Goal: Task Accomplishment & Management: Use online tool/utility

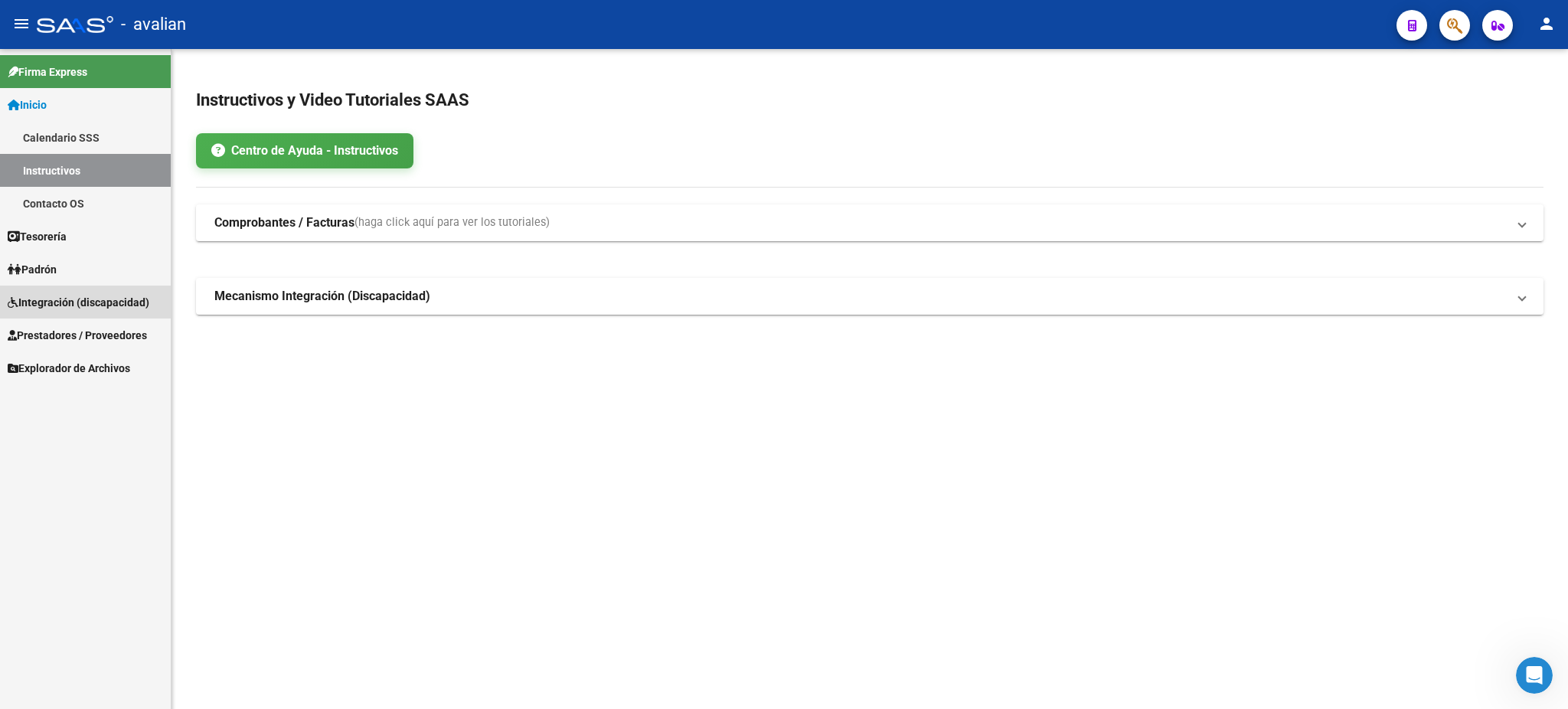
click at [65, 297] on span "Integración (discapacidad)" at bounding box center [78, 302] width 142 height 17
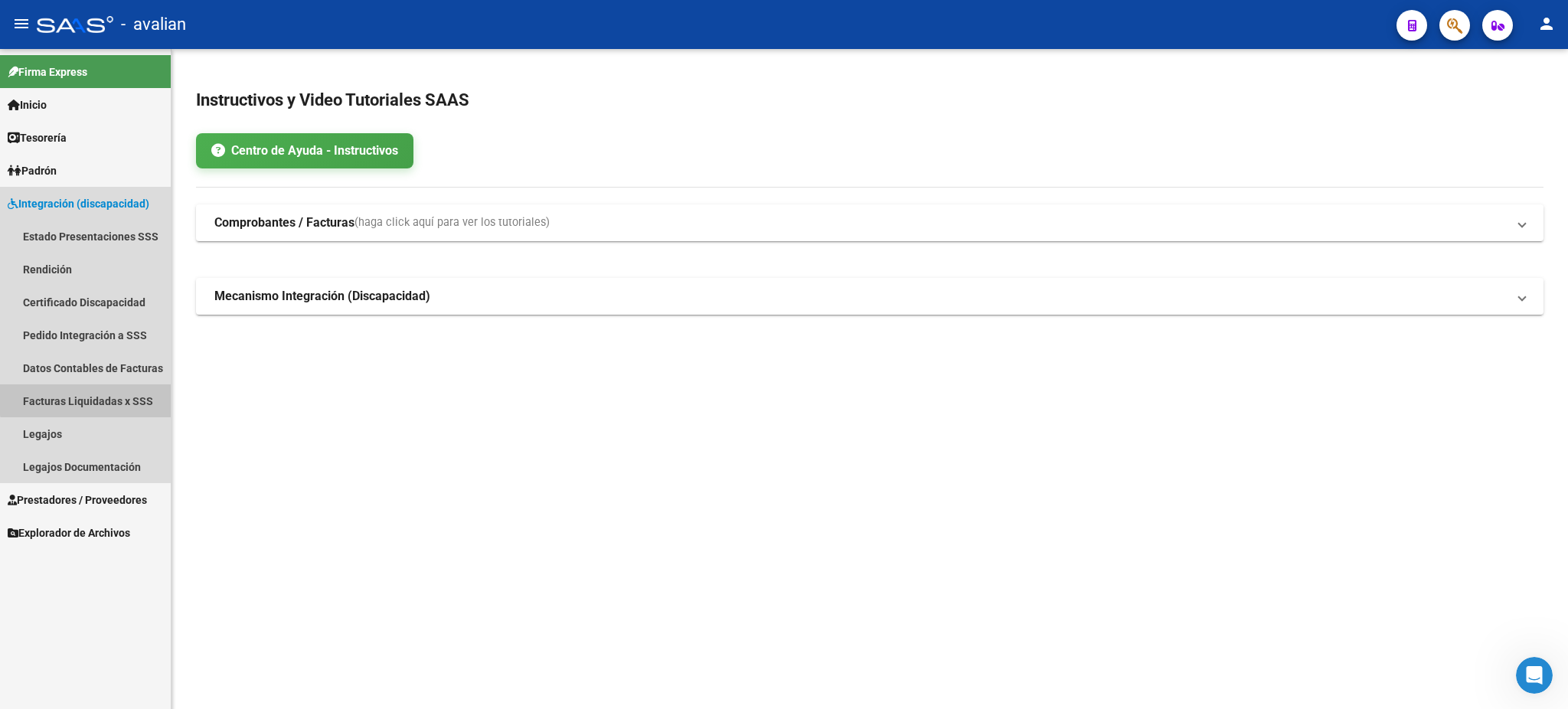
click at [93, 395] on link "Facturas Liquidadas x SSS" at bounding box center [85, 400] width 170 height 33
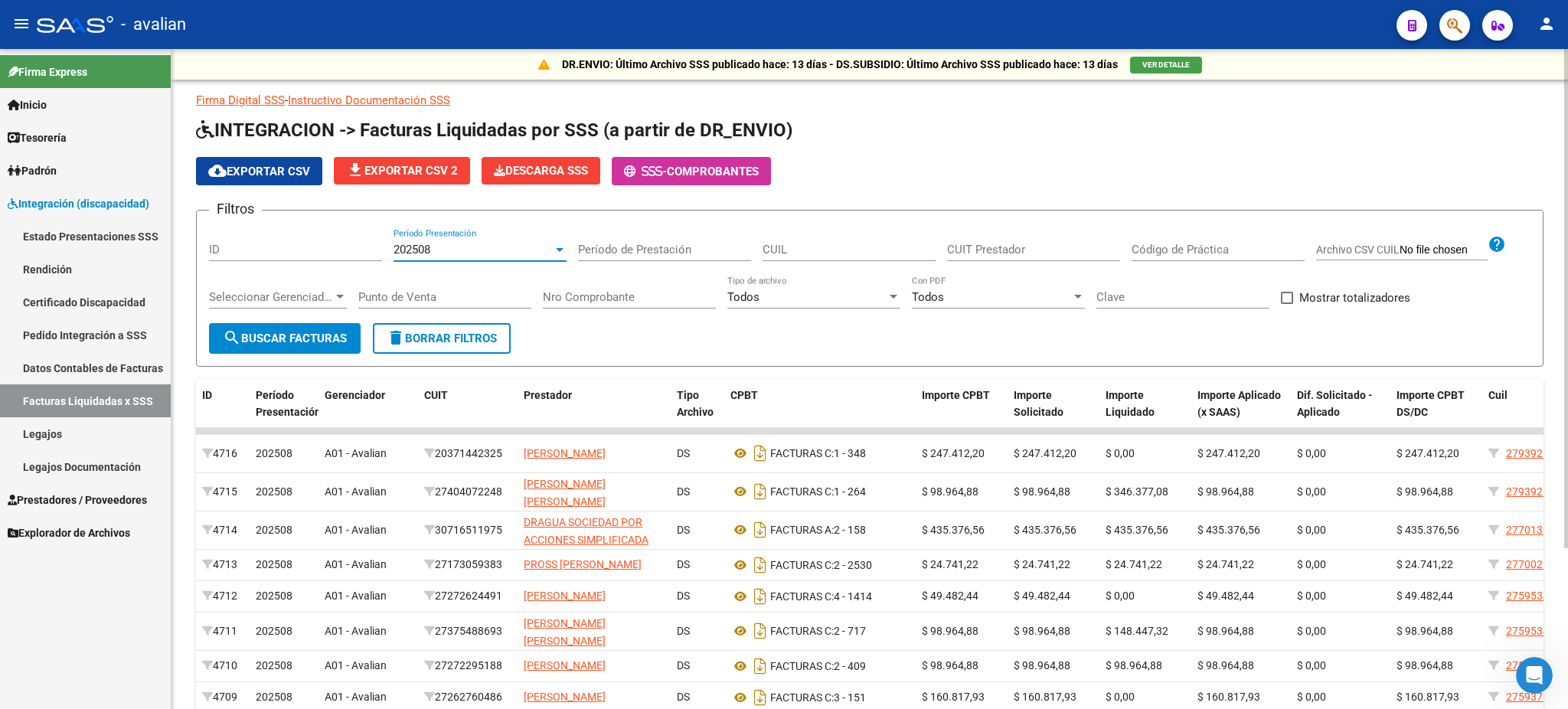
click at [556, 253] on div at bounding box center [559, 249] width 14 height 12
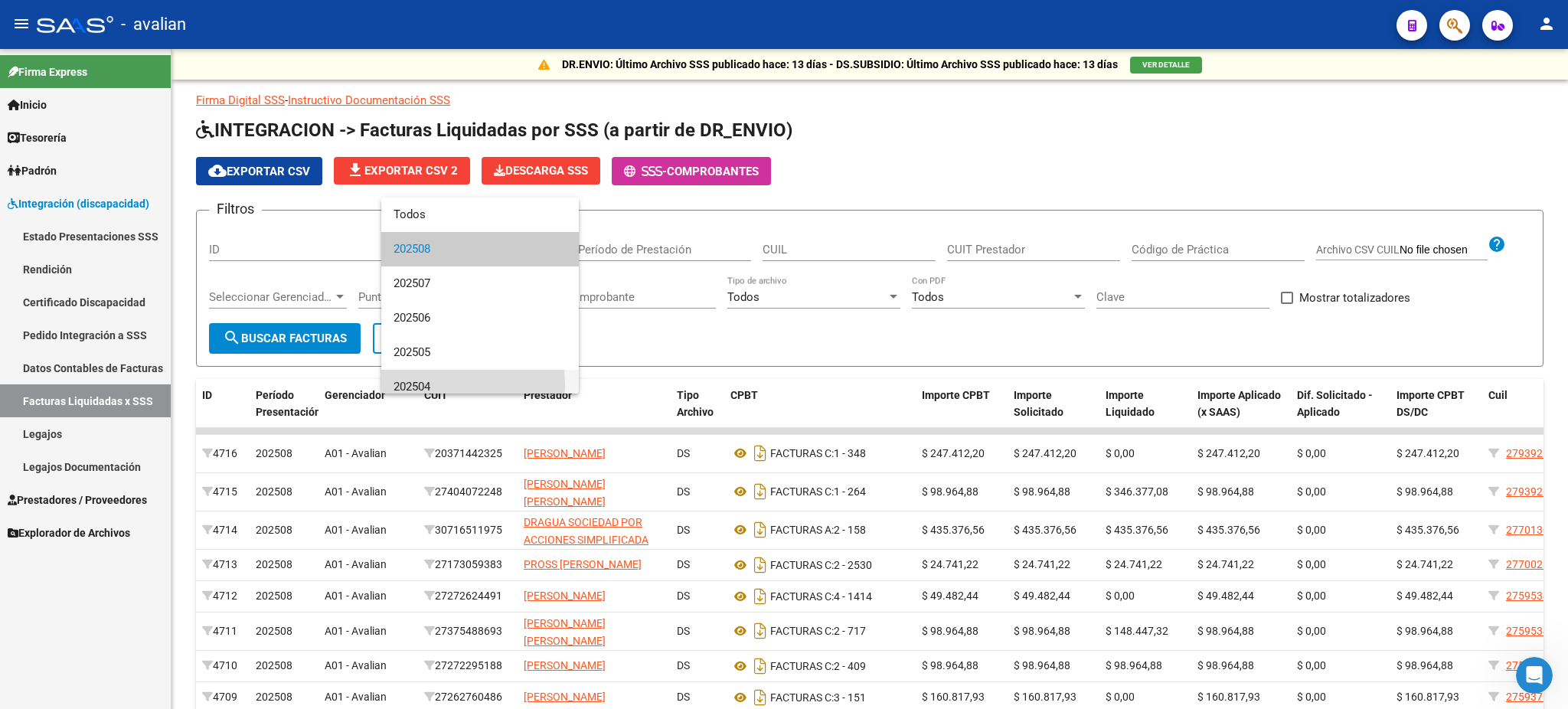
click at [426, 385] on span "202504" at bounding box center [480, 387] width 173 height 34
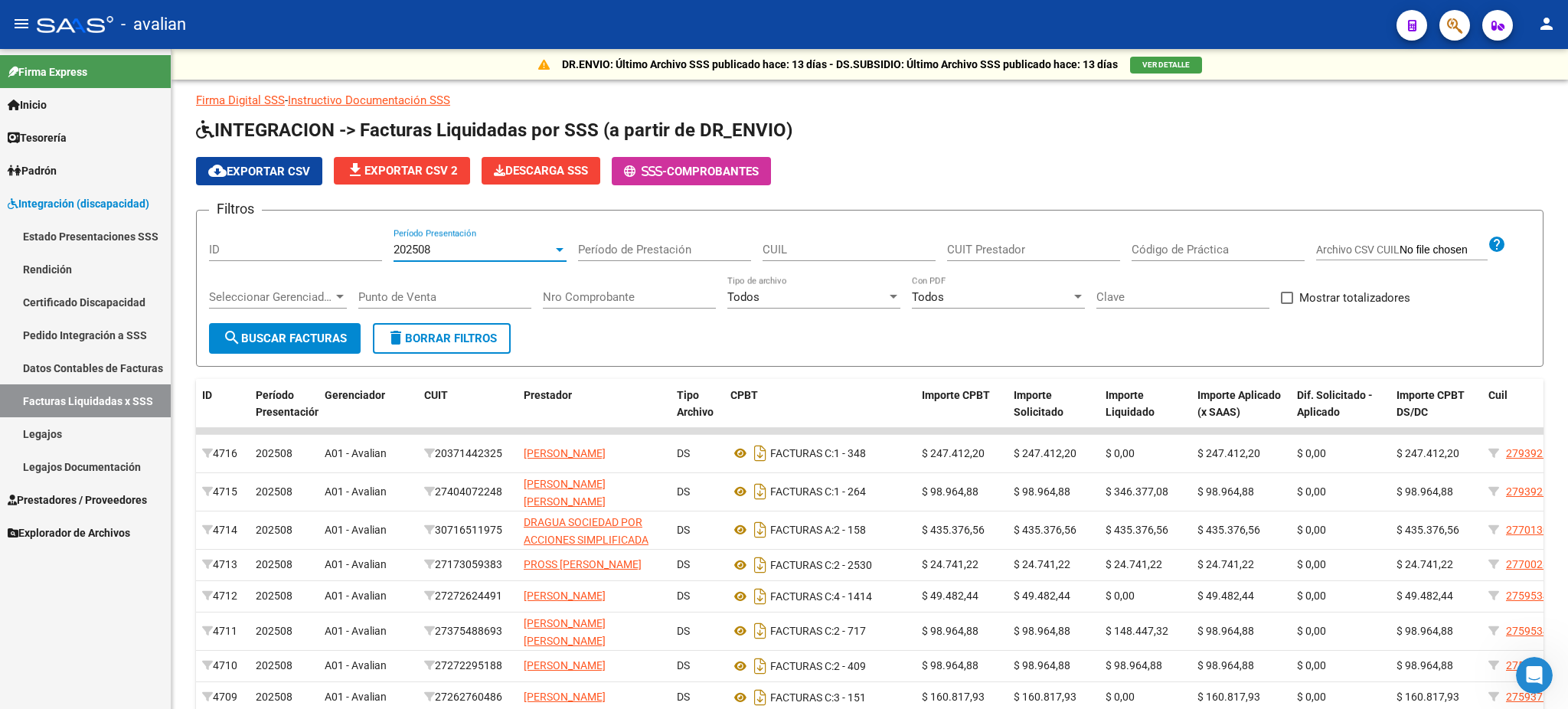
scroll to position [10, 0]
click at [290, 342] on span "search Buscar Facturas" at bounding box center [284, 338] width 124 height 14
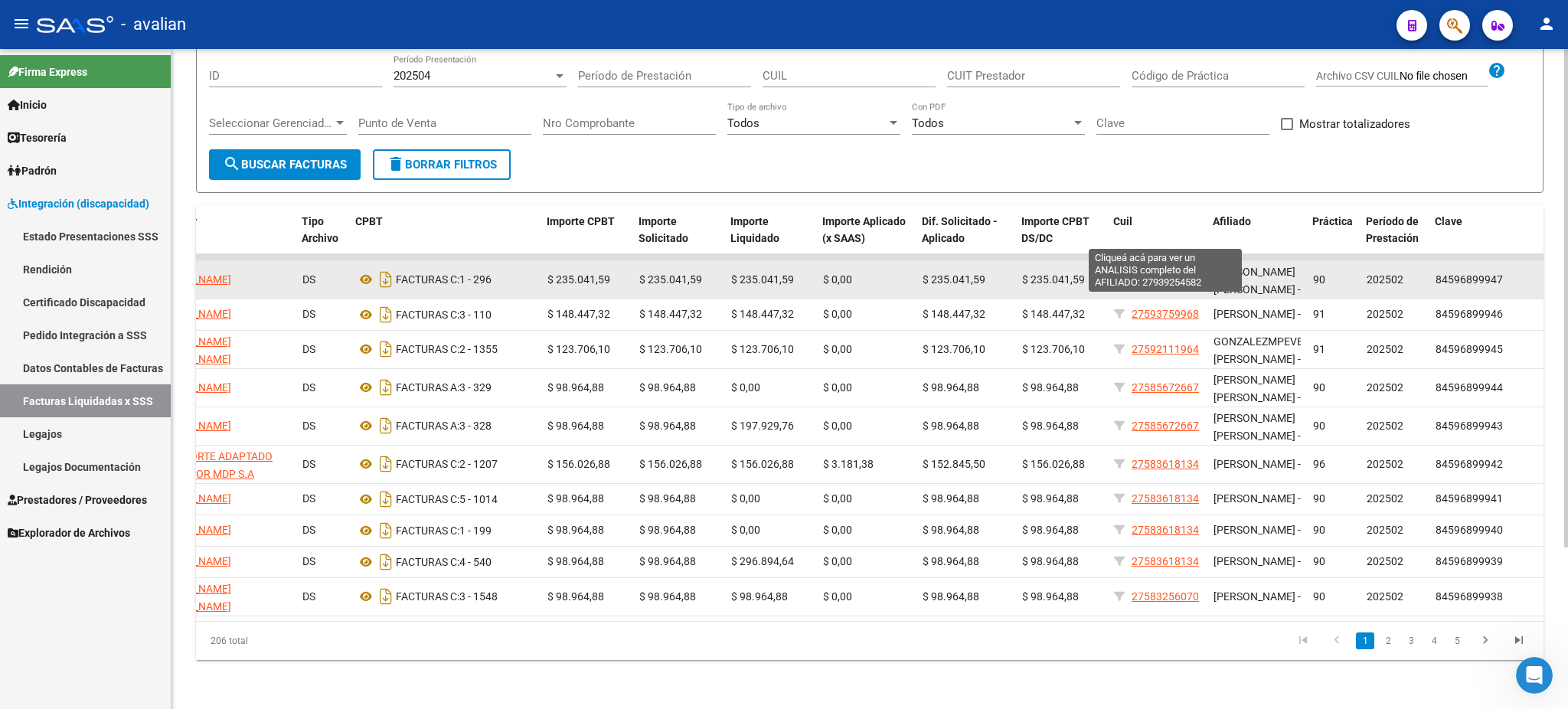
scroll to position [0, 0]
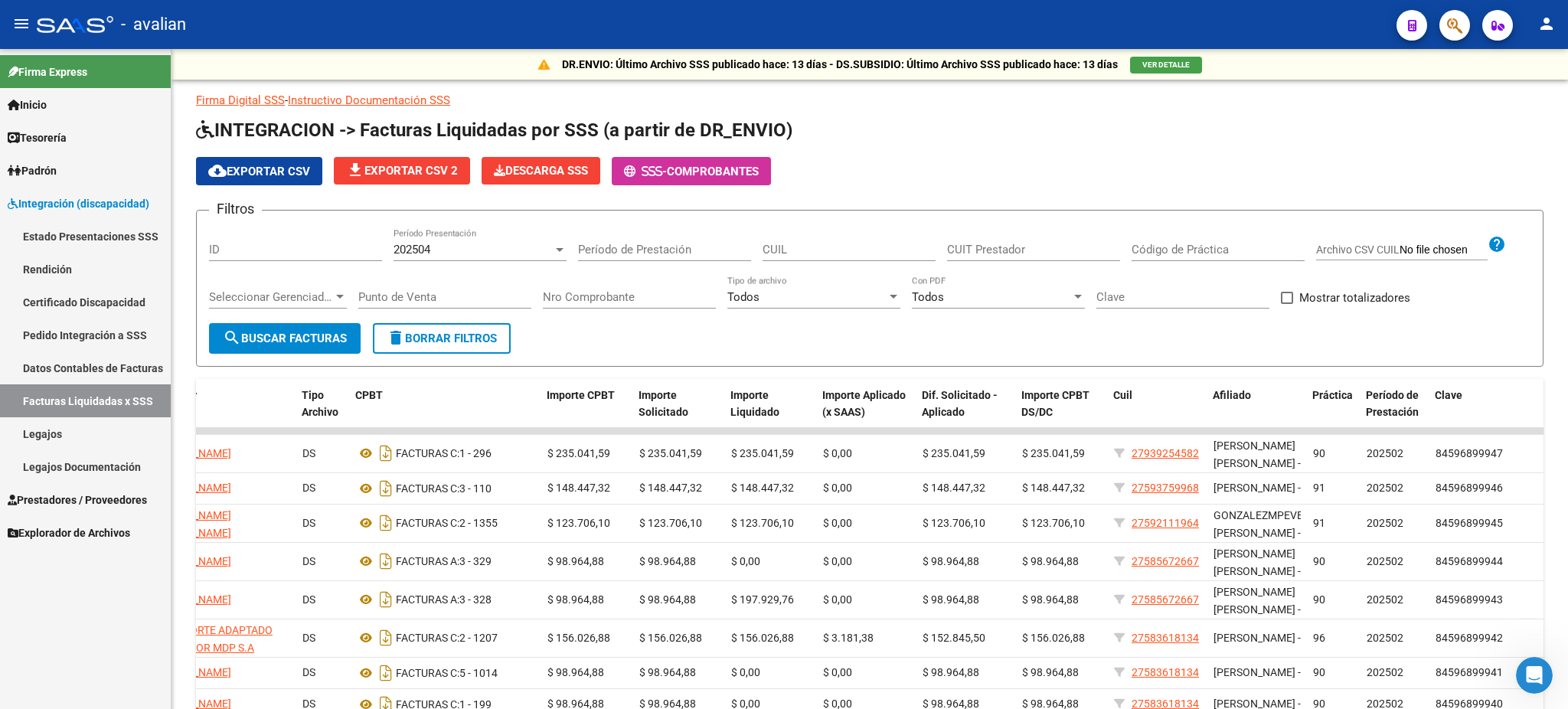
click at [46, 495] on span "Prestadores / Proveedores" at bounding box center [78, 499] width 139 height 17
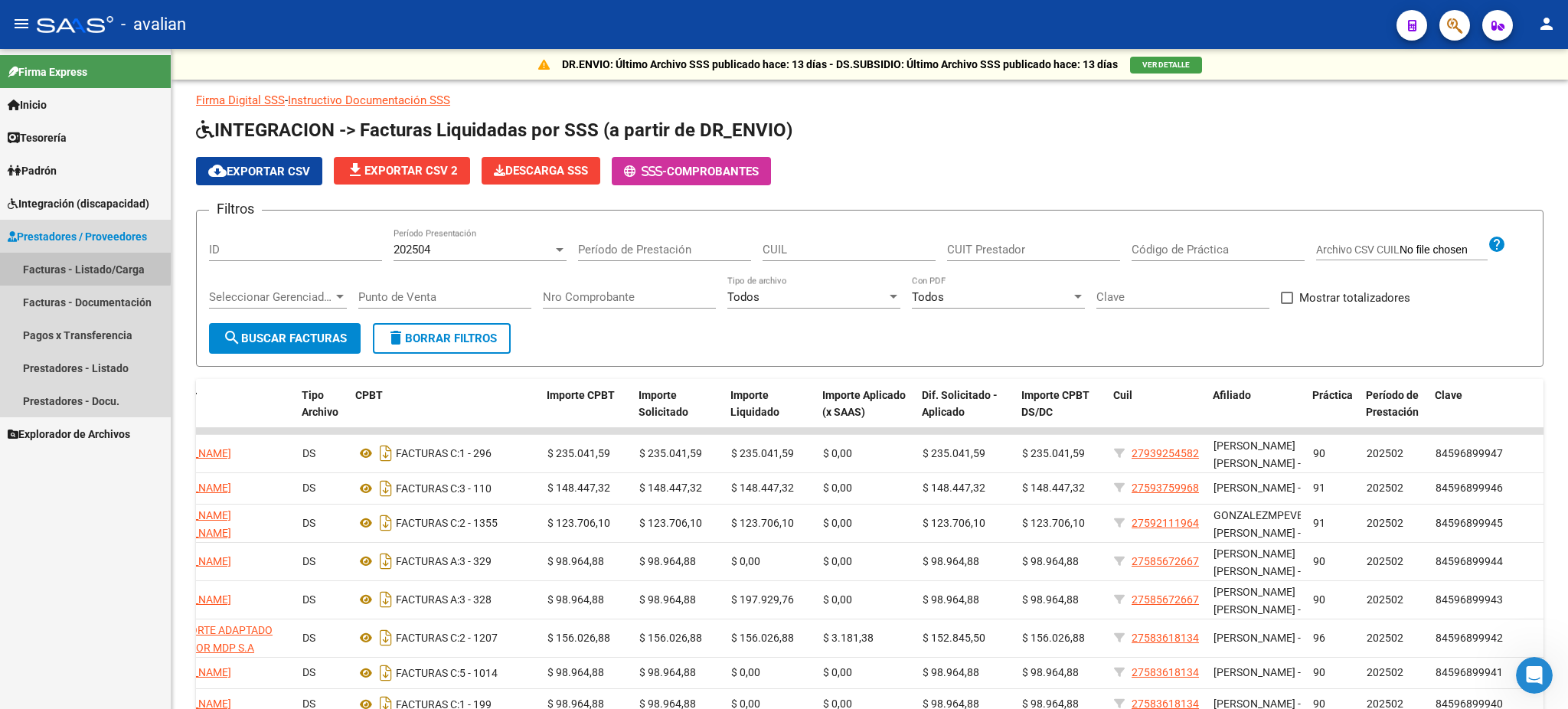
click at [58, 266] on link "Facturas - Listado/Carga" at bounding box center [85, 269] width 170 height 33
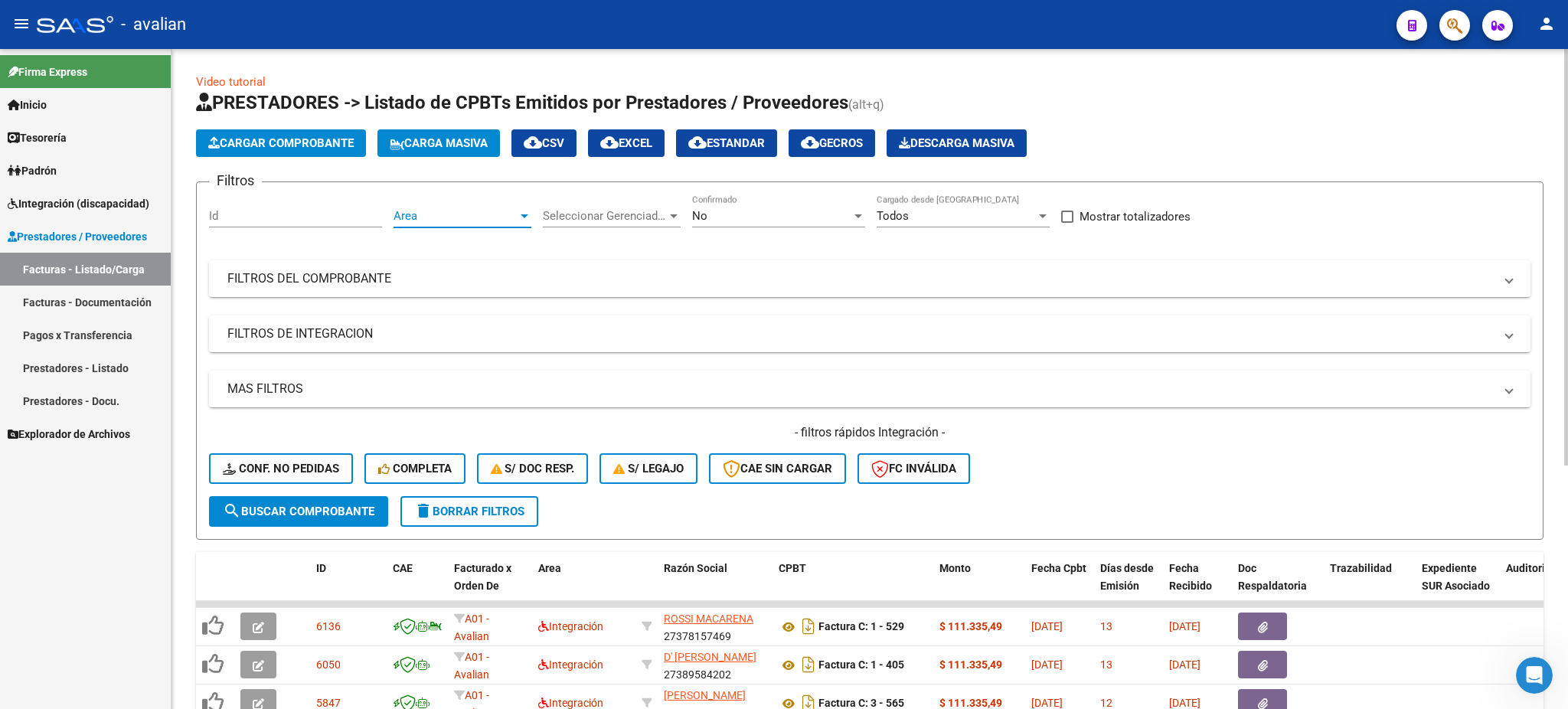
click at [521, 210] on div at bounding box center [524, 215] width 14 height 12
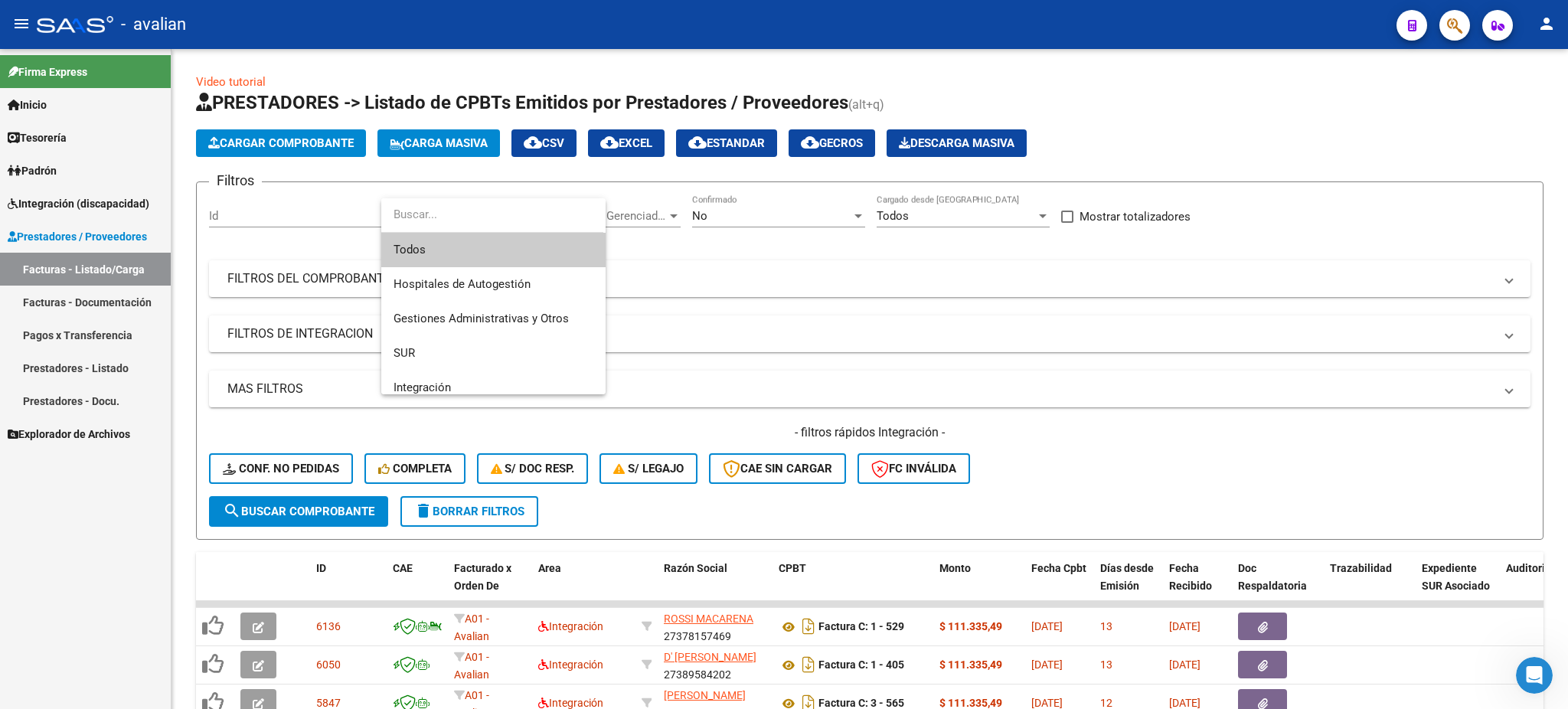
scroll to position [102, 0]
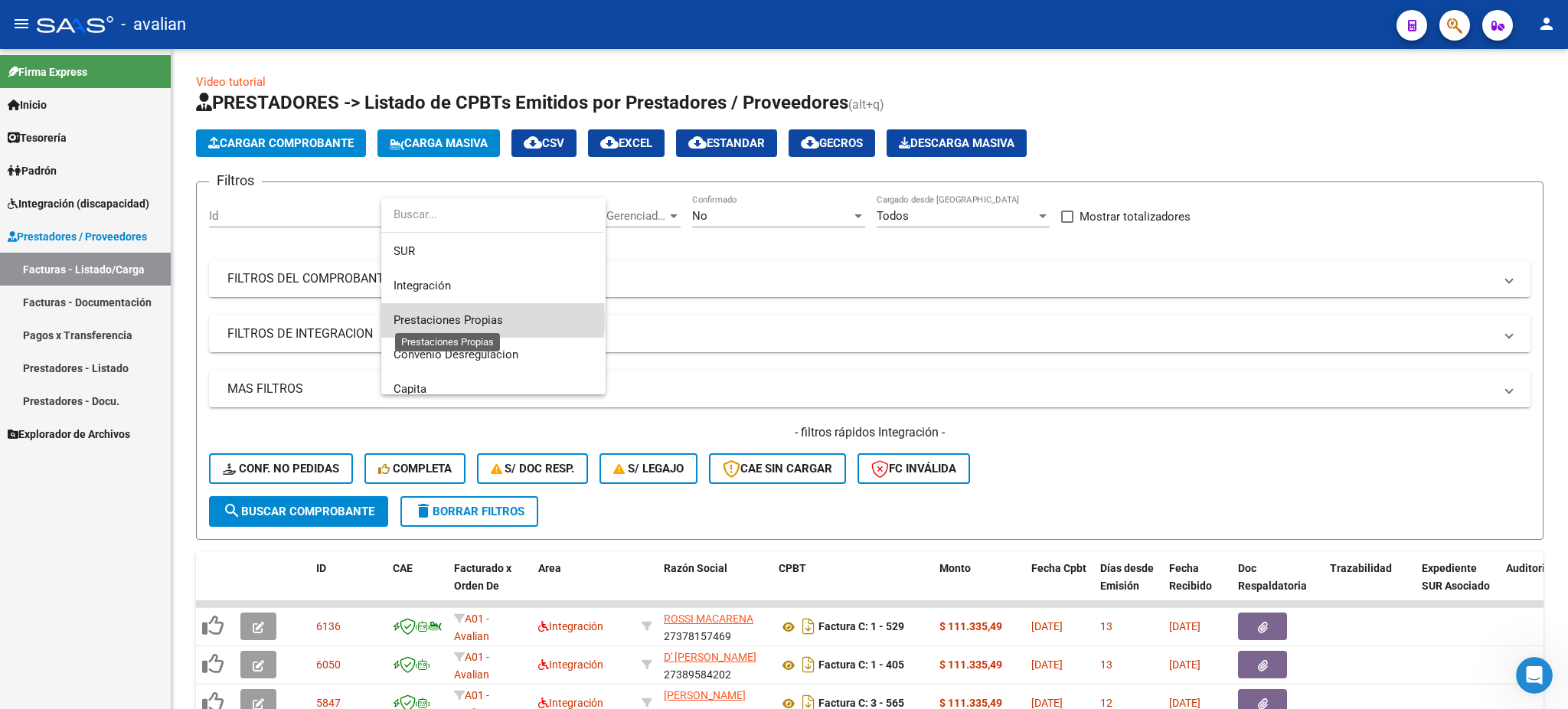
click at [473, 318] on span "Prestaciones Propias" at bounding box center [448, 319] width 110 height 14
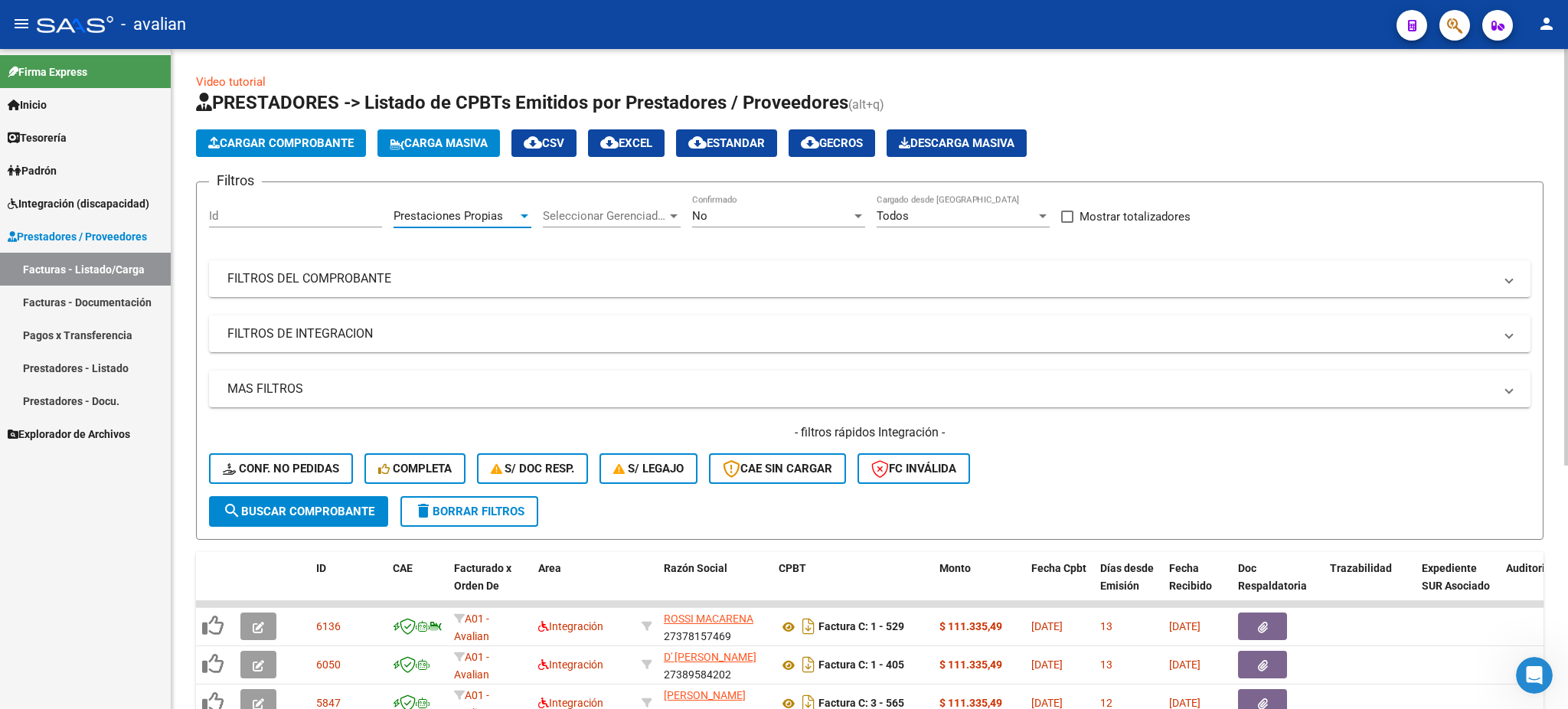
click at [311, 504] on span "search Buscar Comprobante" at bounding box center [298, 511] width 151 height 14
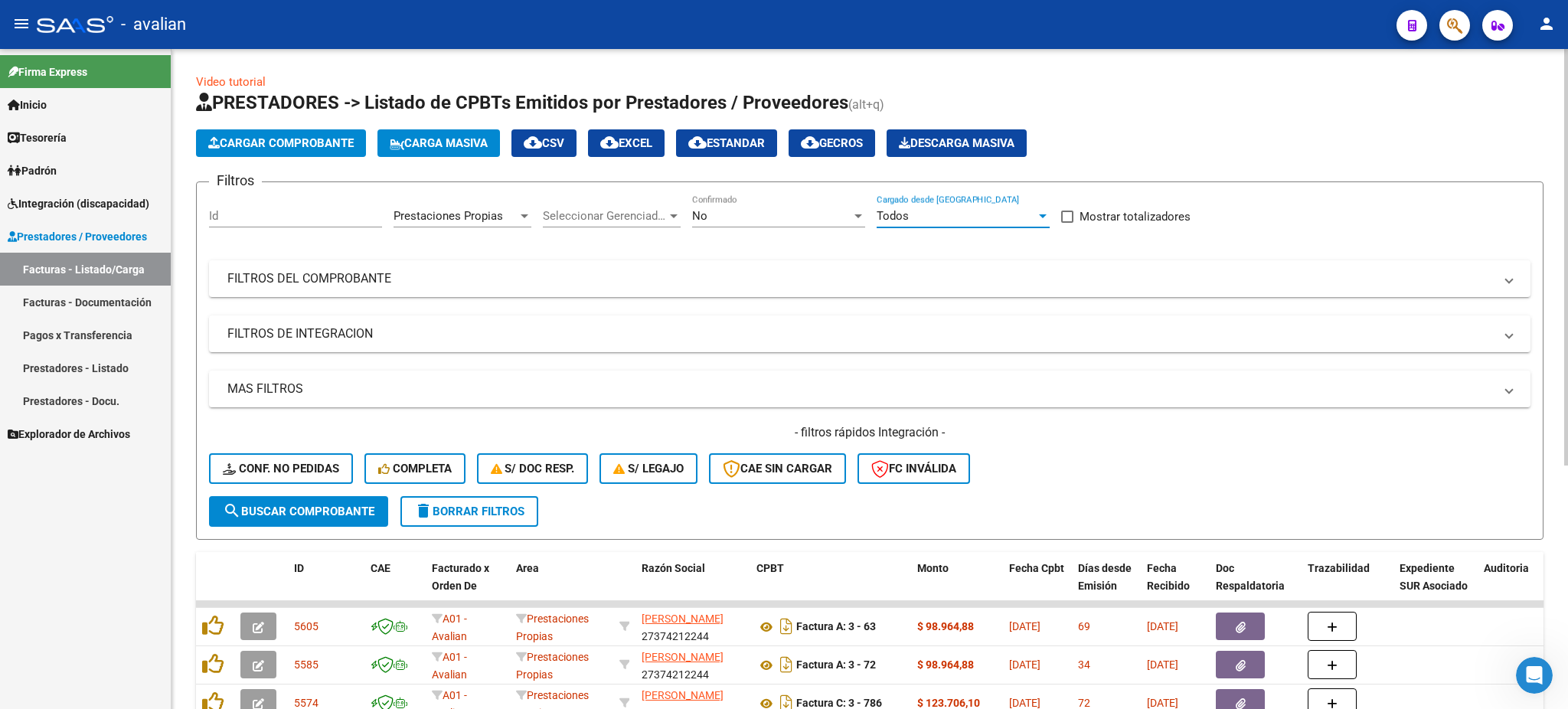
click at [1000, 218] on div "Todos" at bounding box center [956, 215] width 159 height 14
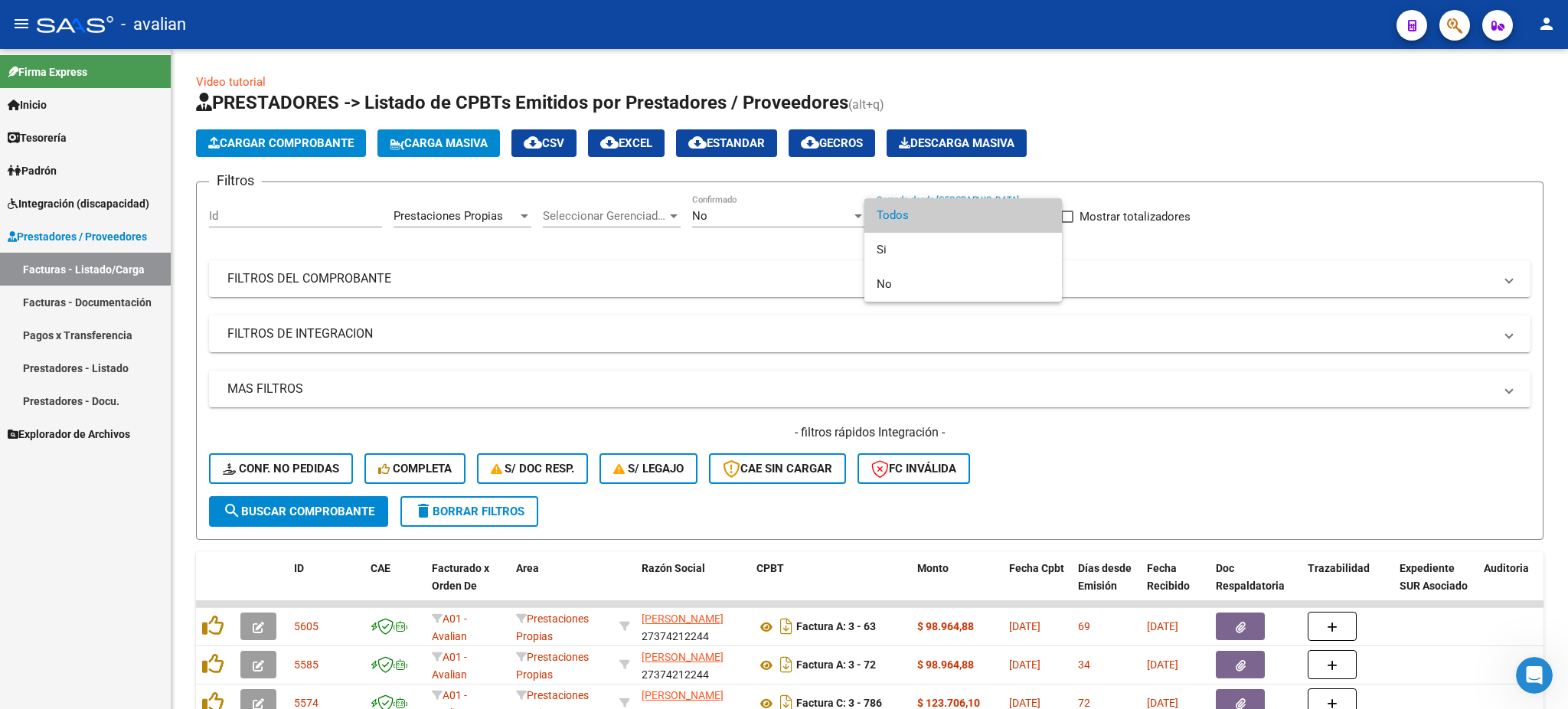
click at [1265, 92] on div at bounding box center [784, 354] width 1568 height 709
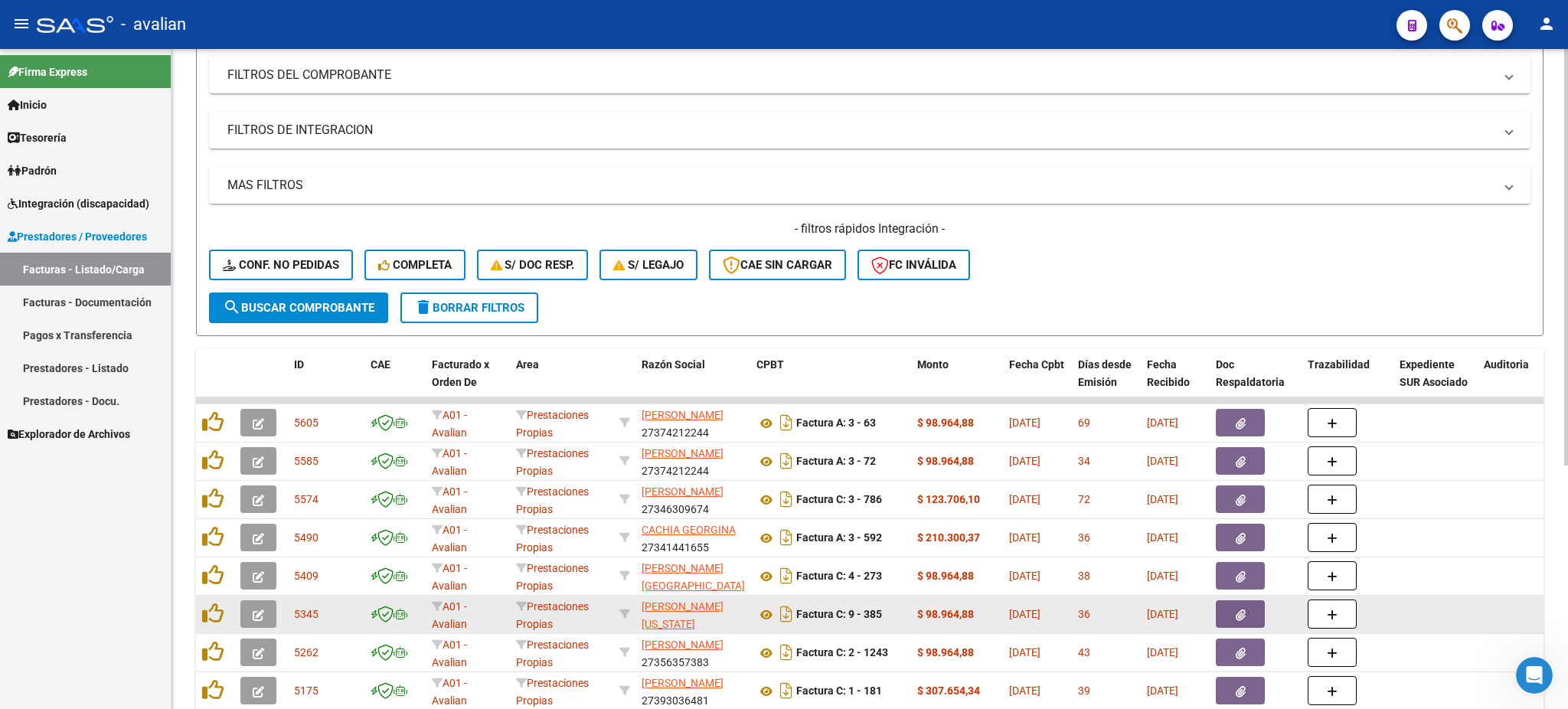
scroll to position [386, 0]
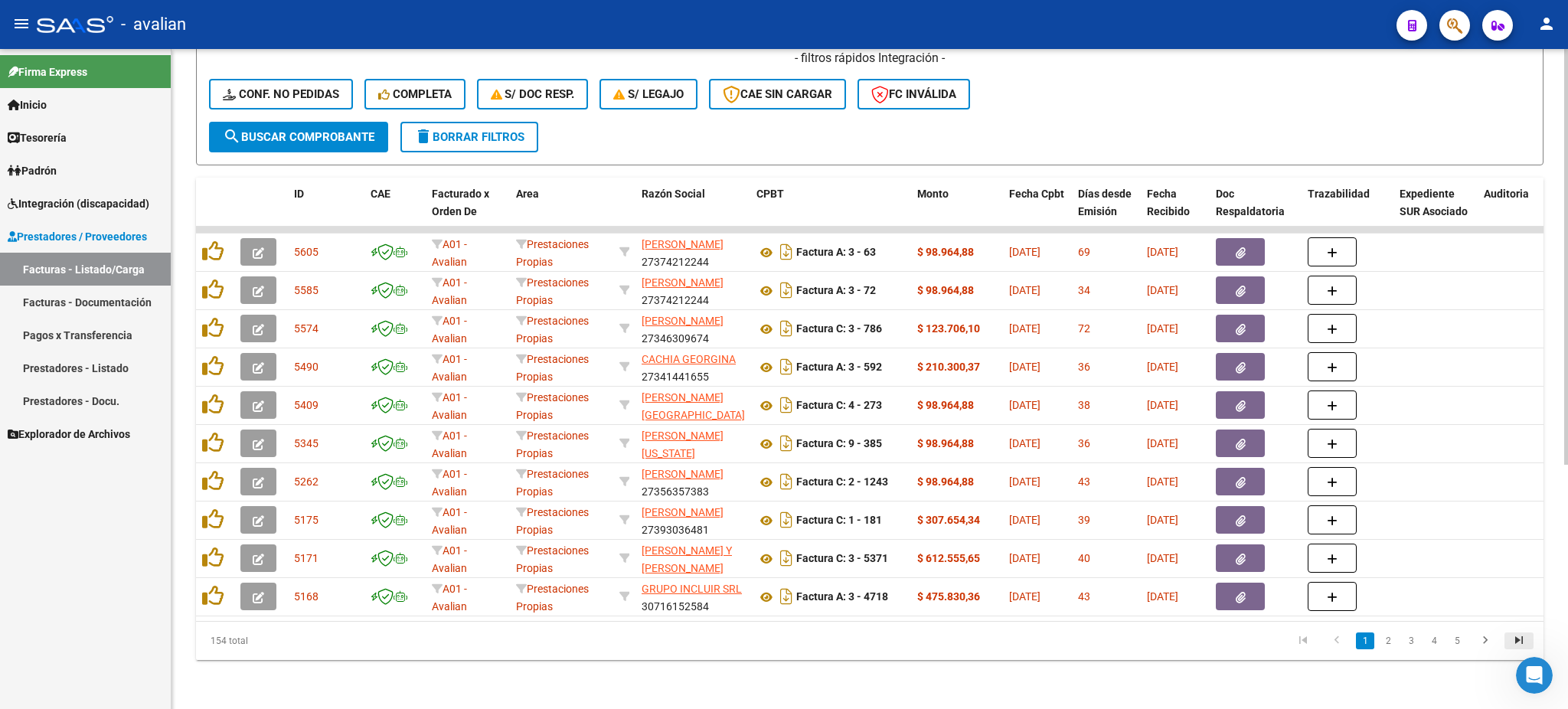
click at [1518, 640] on icon "go to last page" at bounding box center [1519, 642] width 20 height 18
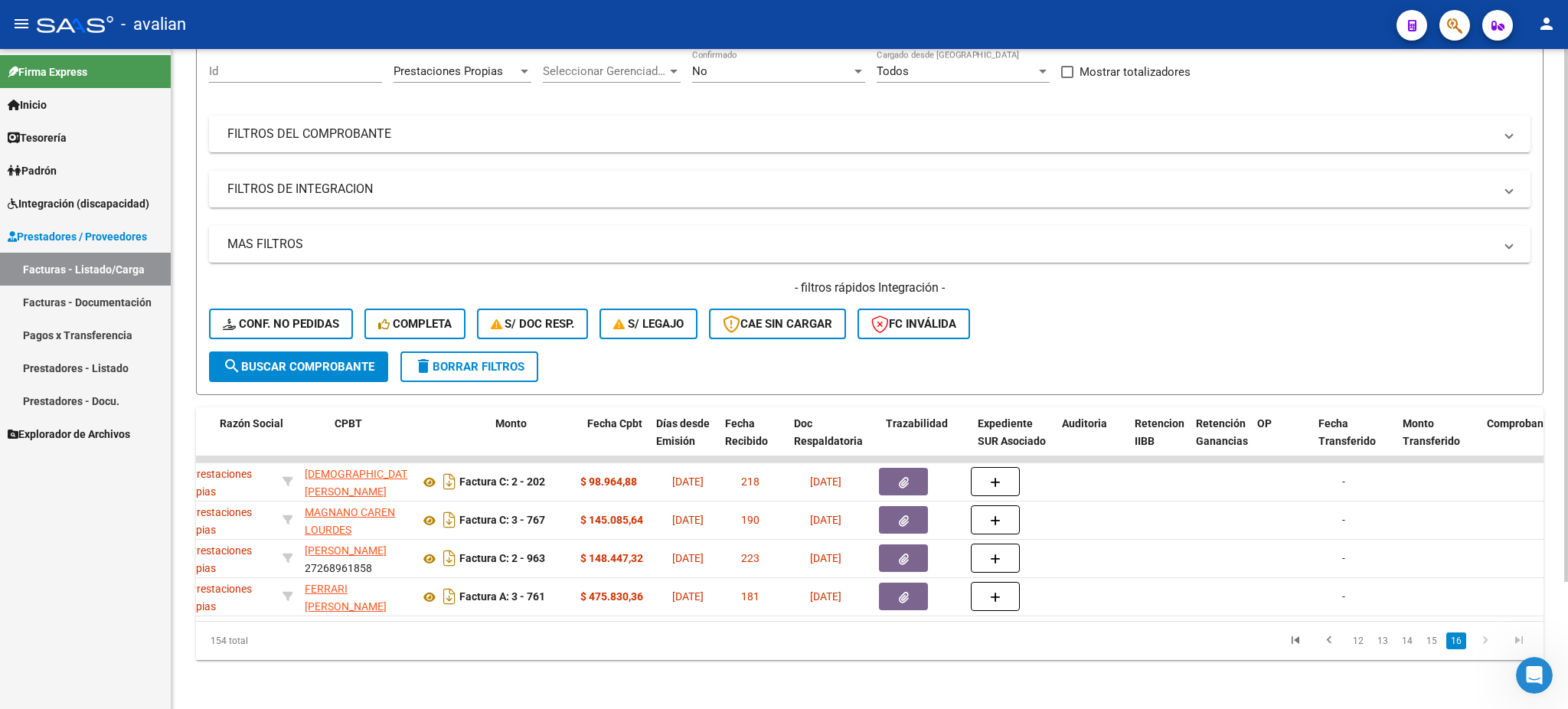
scroll to position [0, 0]
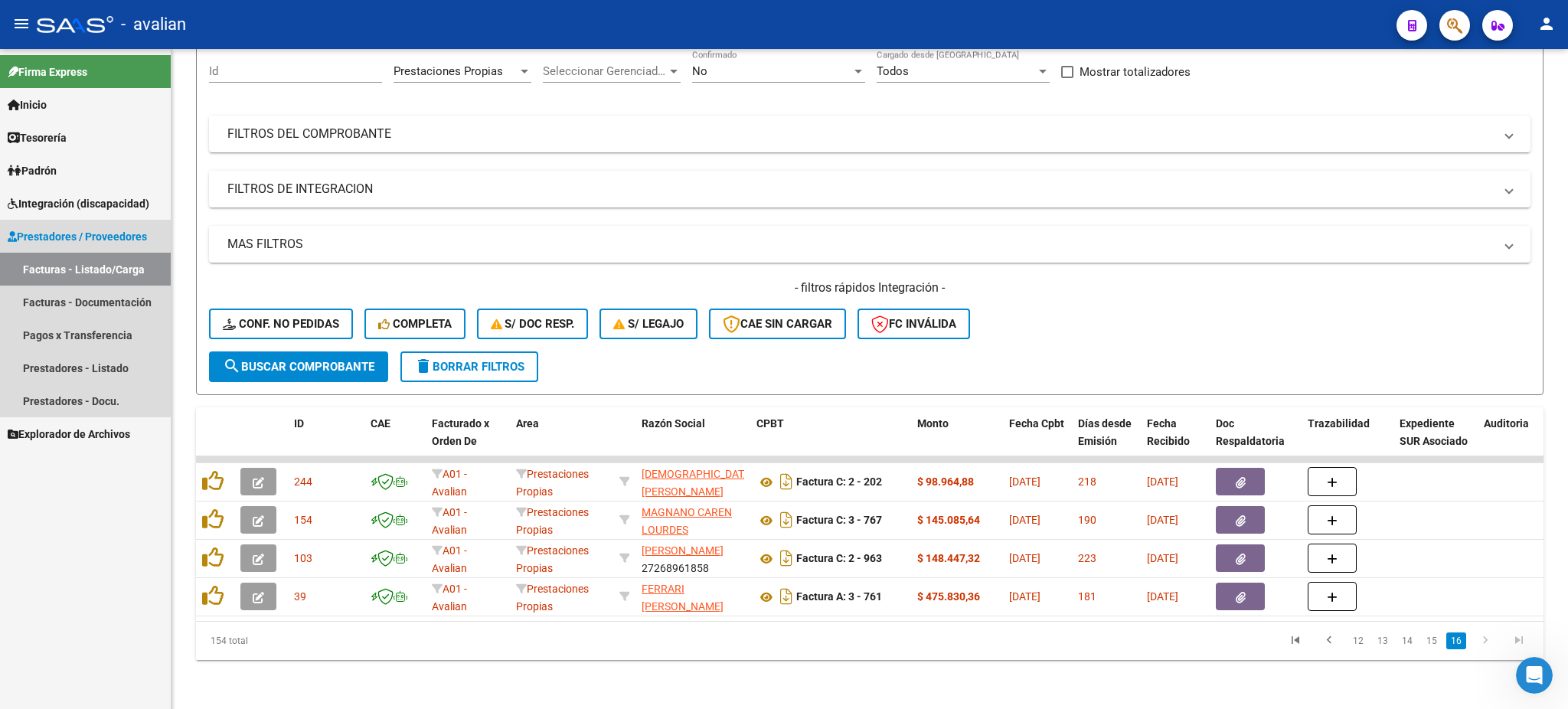
click at [41, 267] on link "Facturas - Listado/Carga" at bounding box center [85, 269] width 170 height 33
